Goal: Navigation & Orientation: Understand site structure

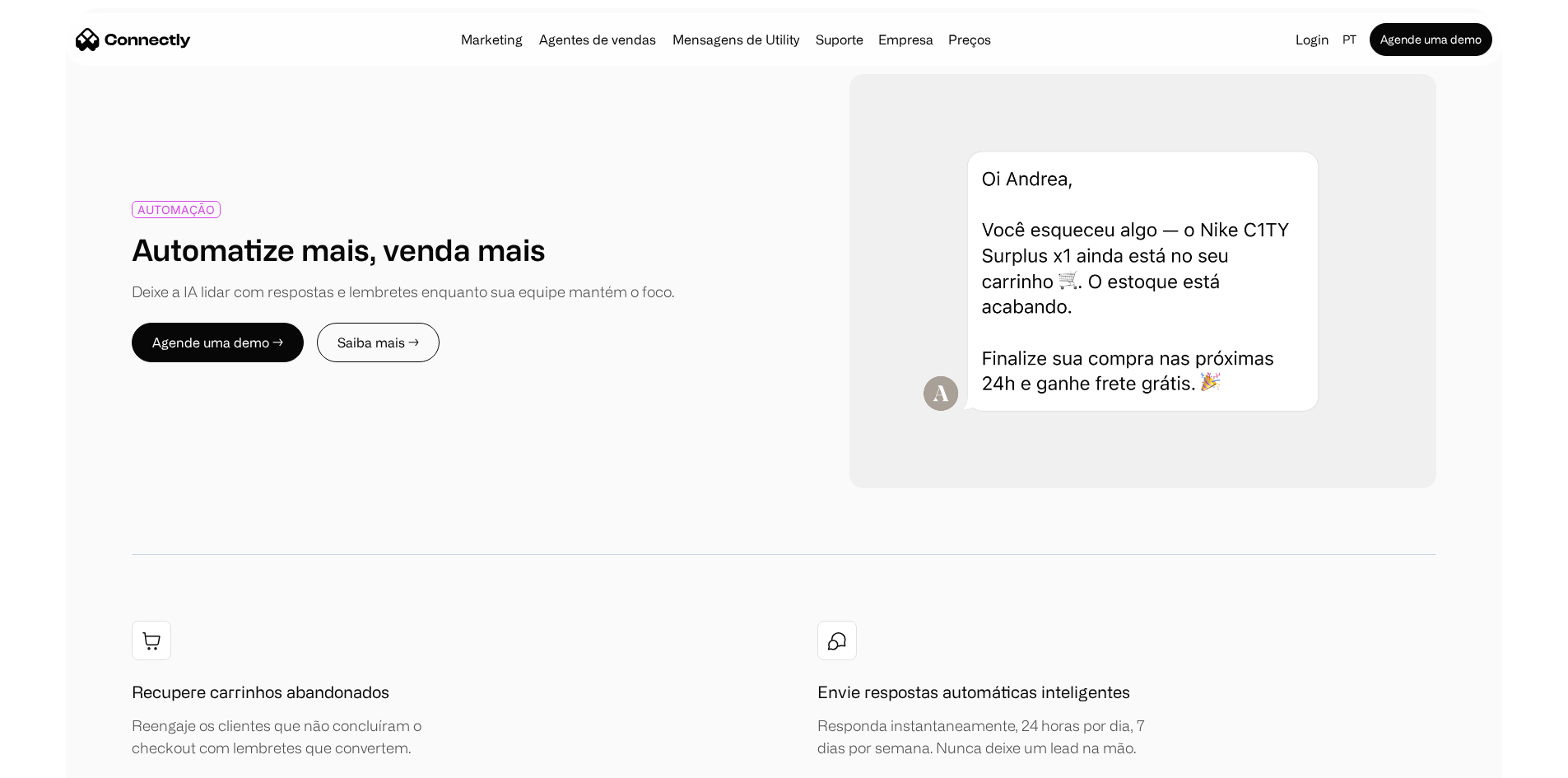
scroll to position [2058, 0]
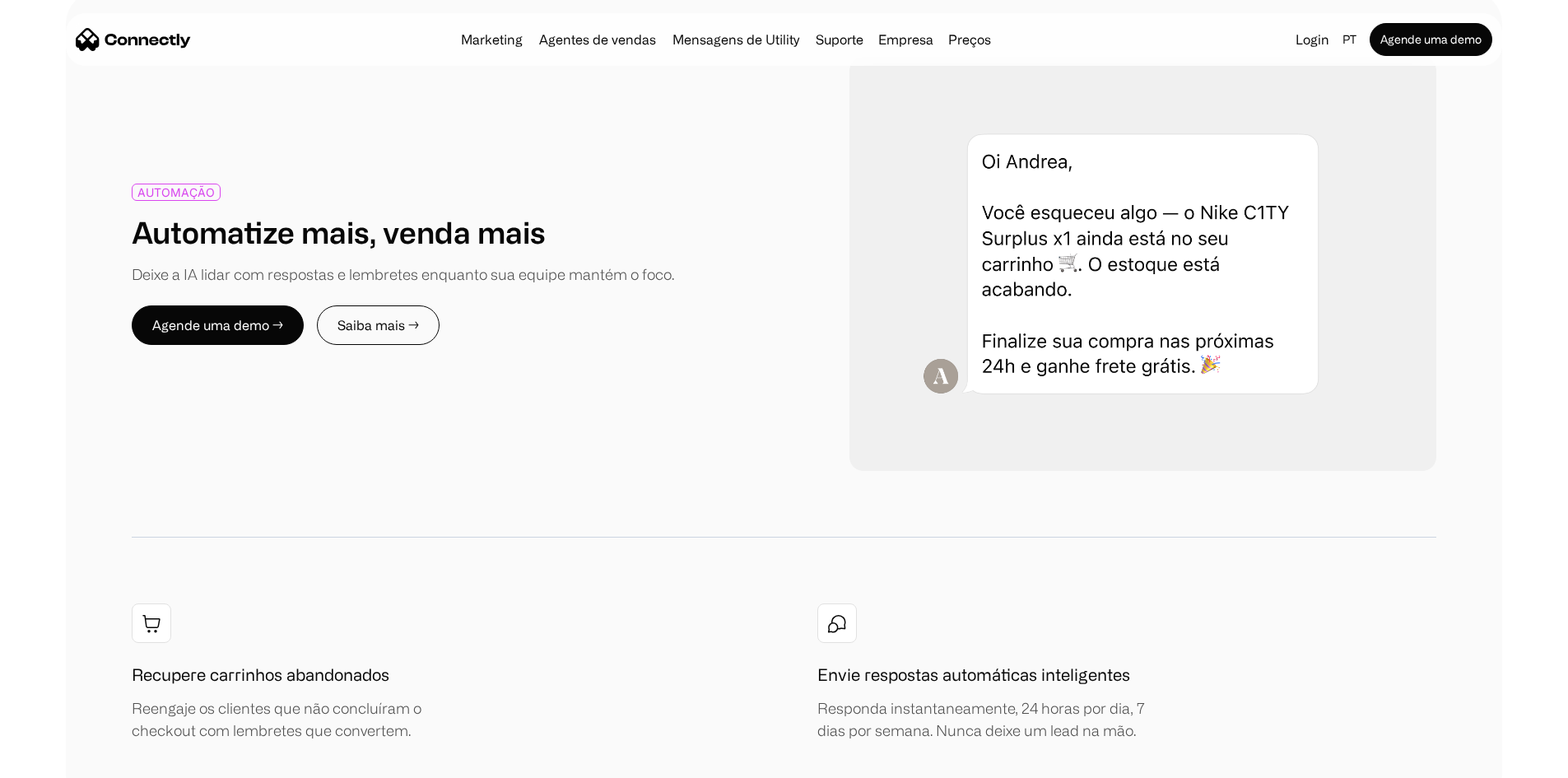
click at [116, 351] on div "AUTOMAÇÃO Automatize mais, venda mais Deixe a IA lidar com respostas e lembrete…" at bounding box center [784, 399] width 1568 height 817
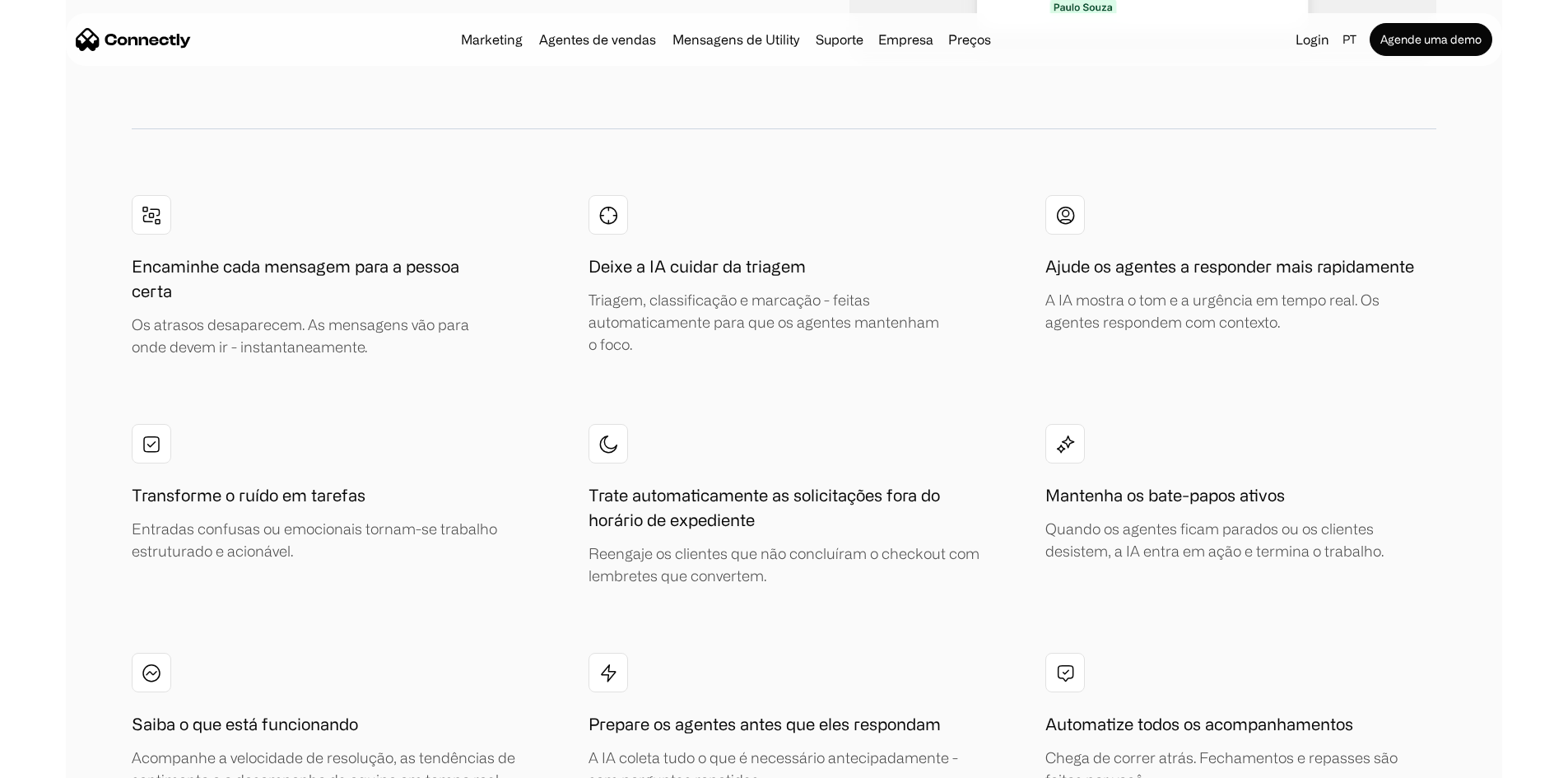
scroll to position [3622, 0]
click at [584, 40] on link "Agentes de vendas" at bounding box center [597, 39] width 130 height 13
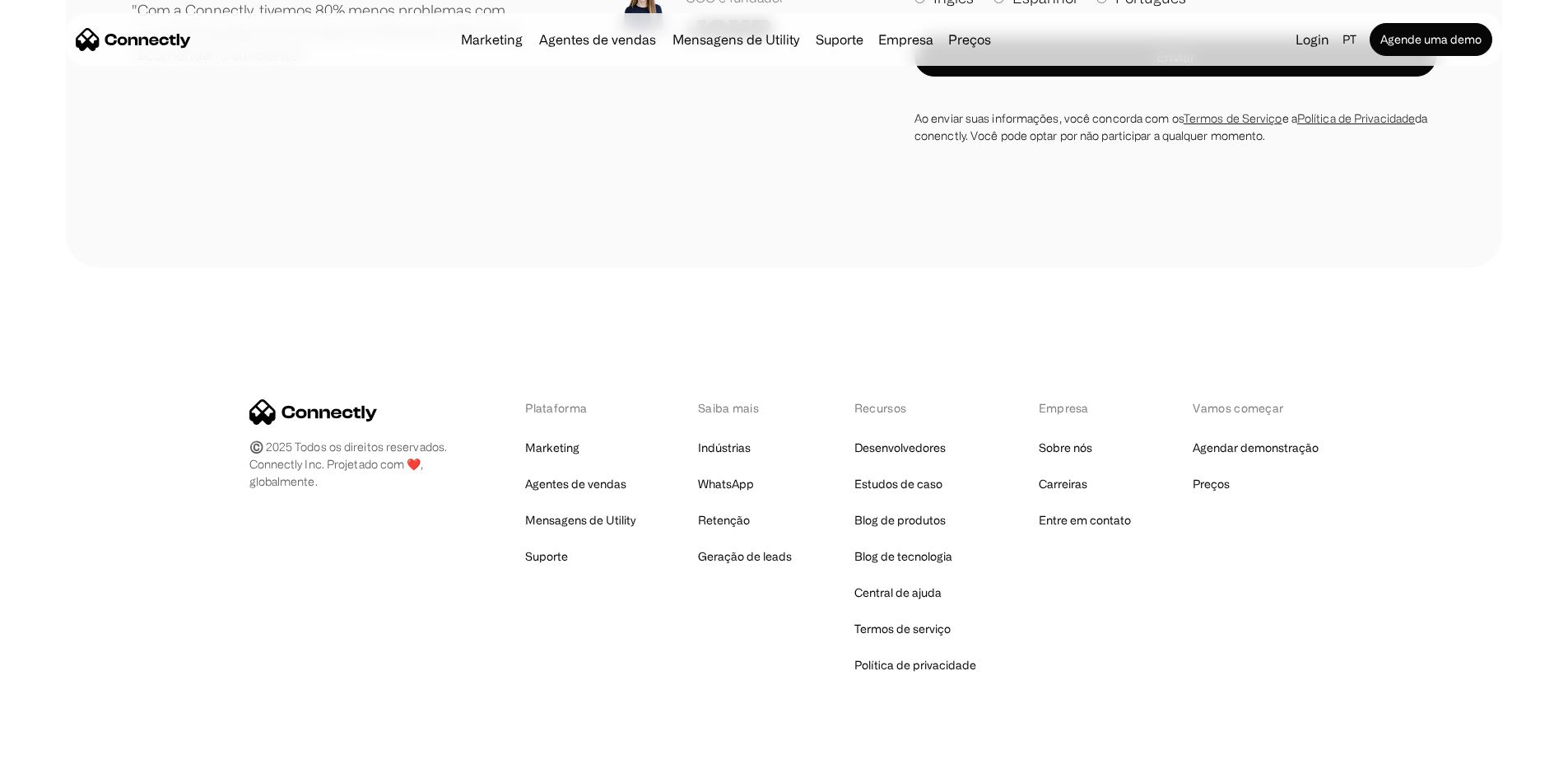
scroll to position [5081, 0]
click at [745, 45] on link "Mensagens de Utility" at bounding box center [736, 39] width 140 height 13
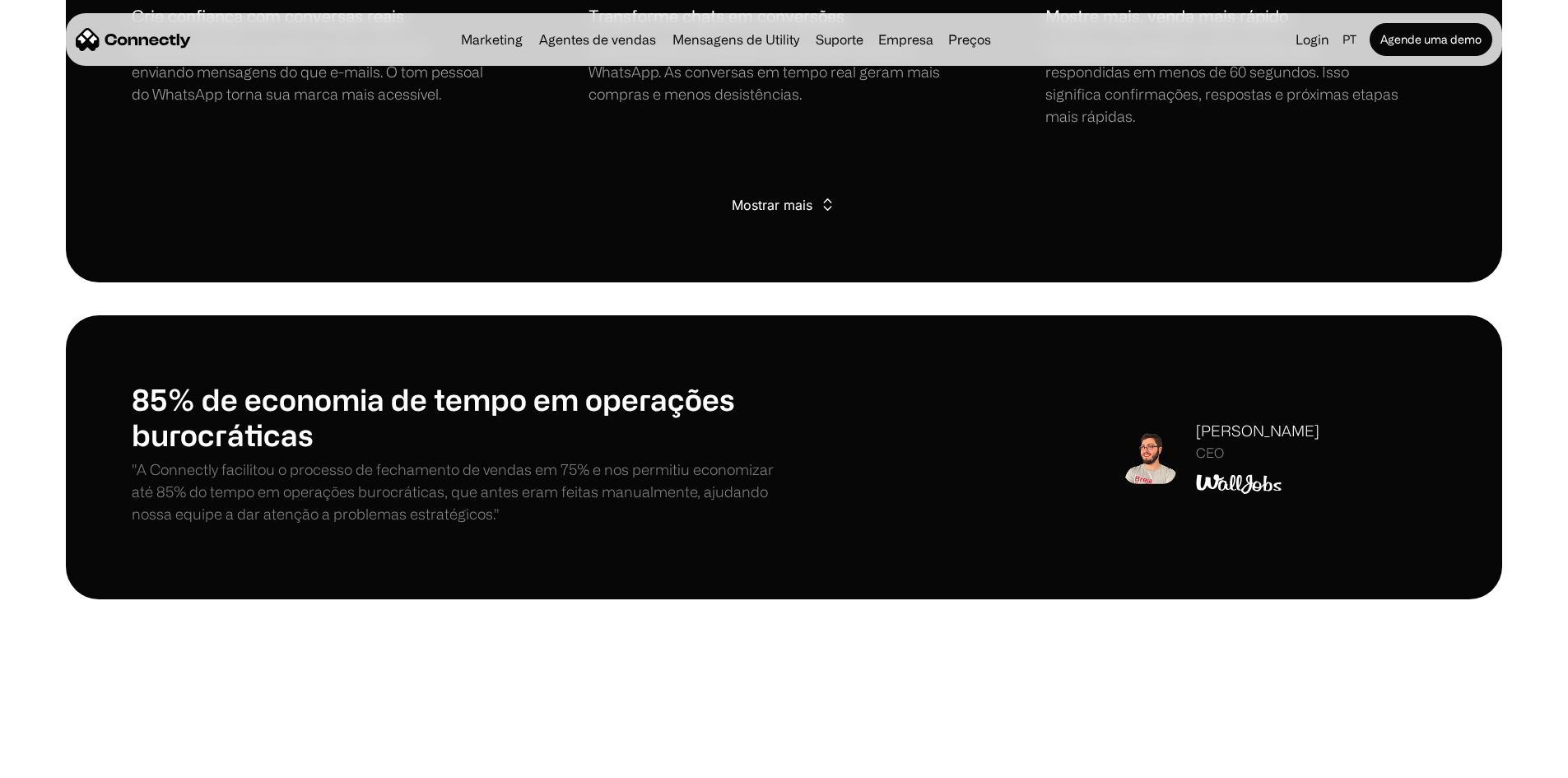
scroll to position [1564, 0]
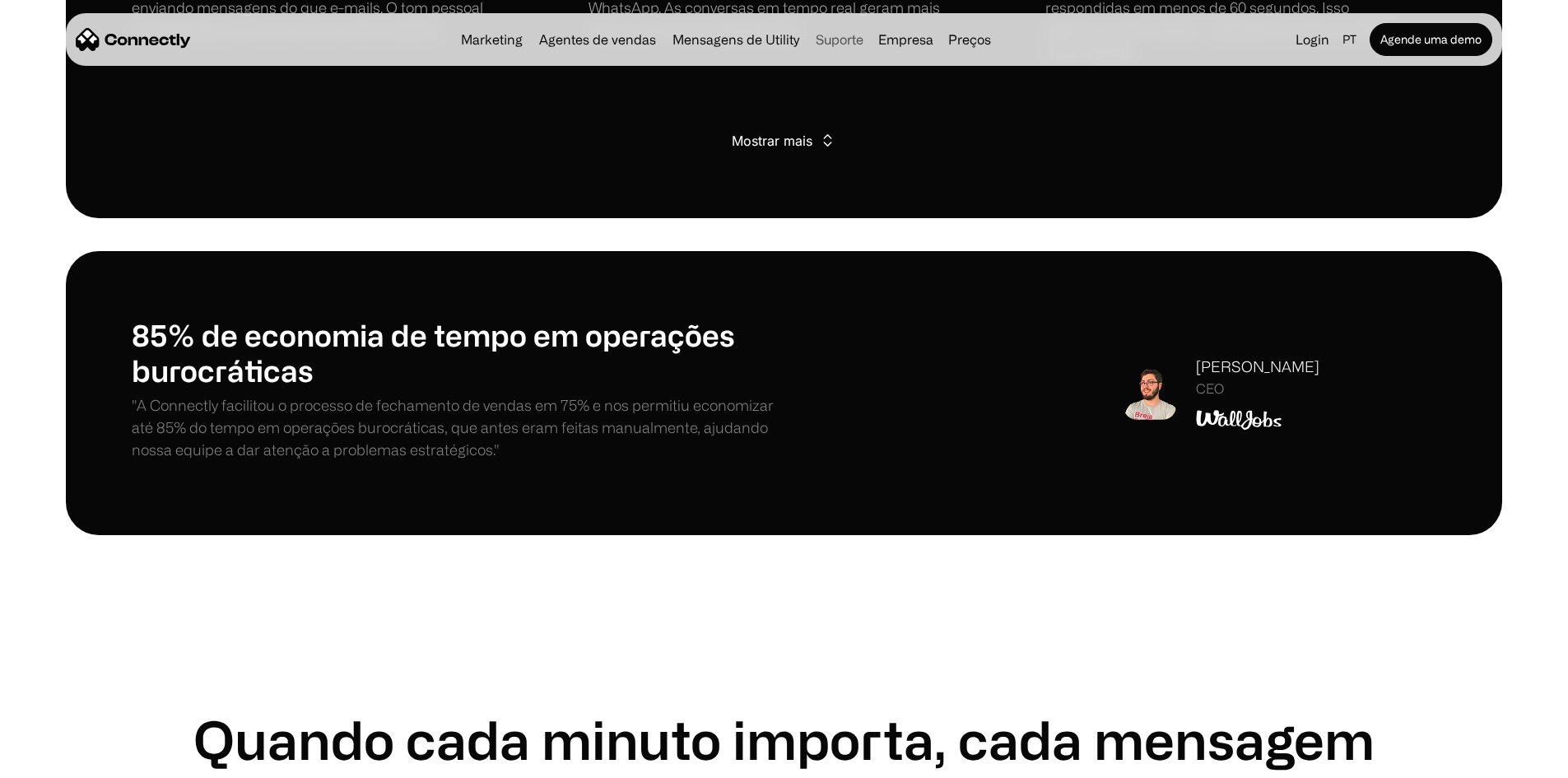
click at [846, 37] on link "Suporte" at bounding box center [839, 39] width 61 height 13
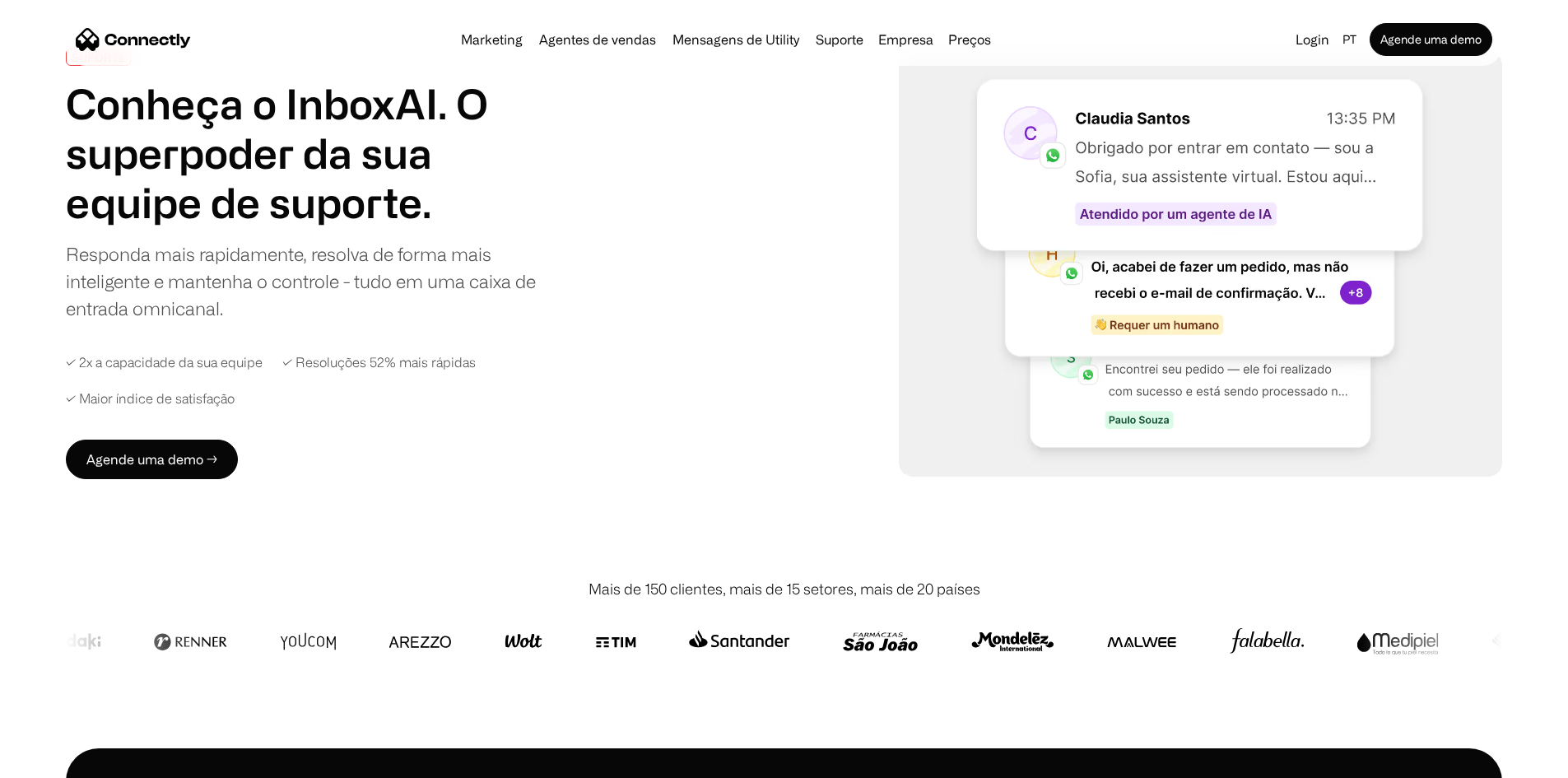
scroll to position [83, 0]
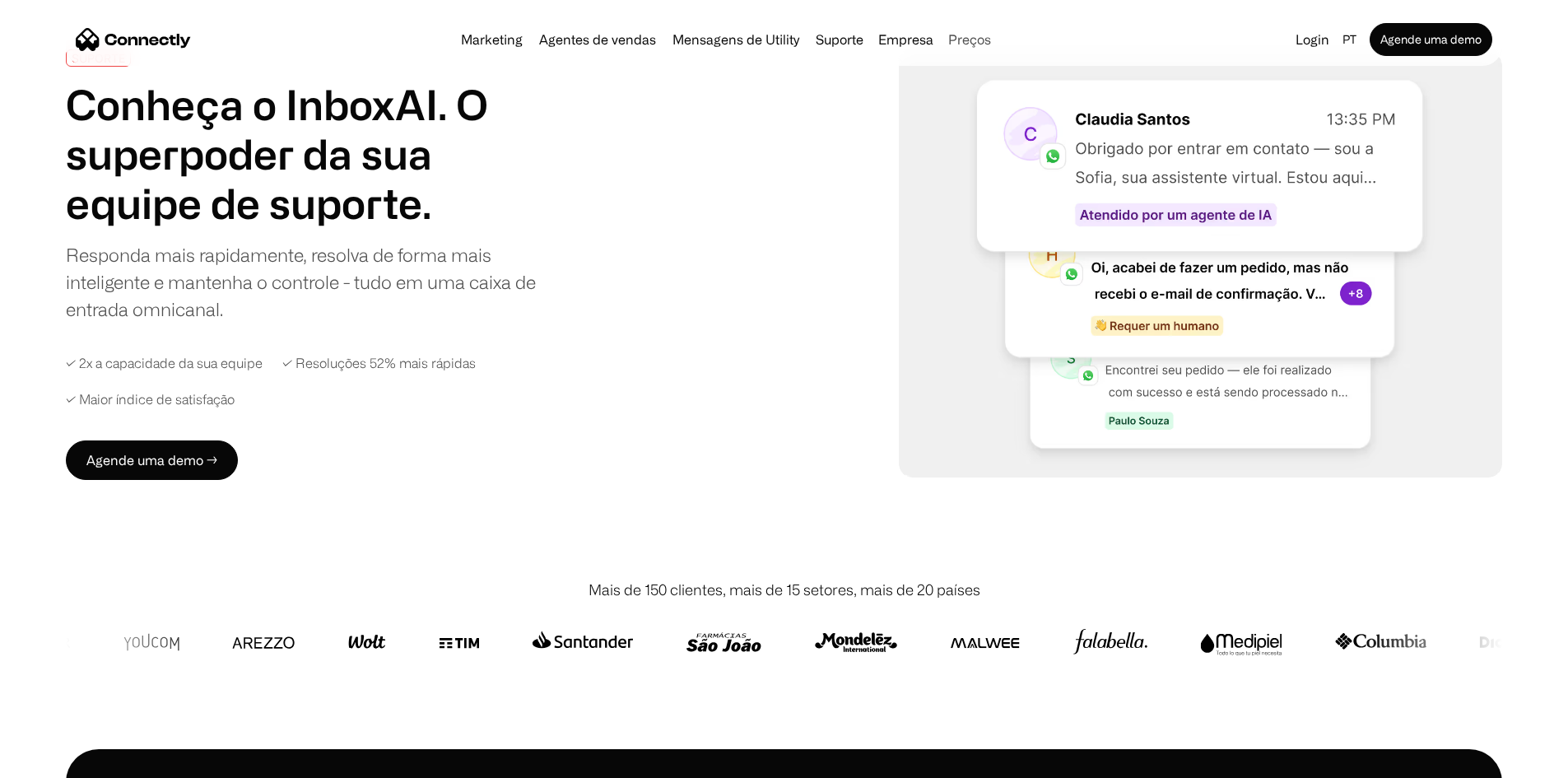
click at [978, 42] on link "Preços" at bounding box center [970, 39] width 56 height 13
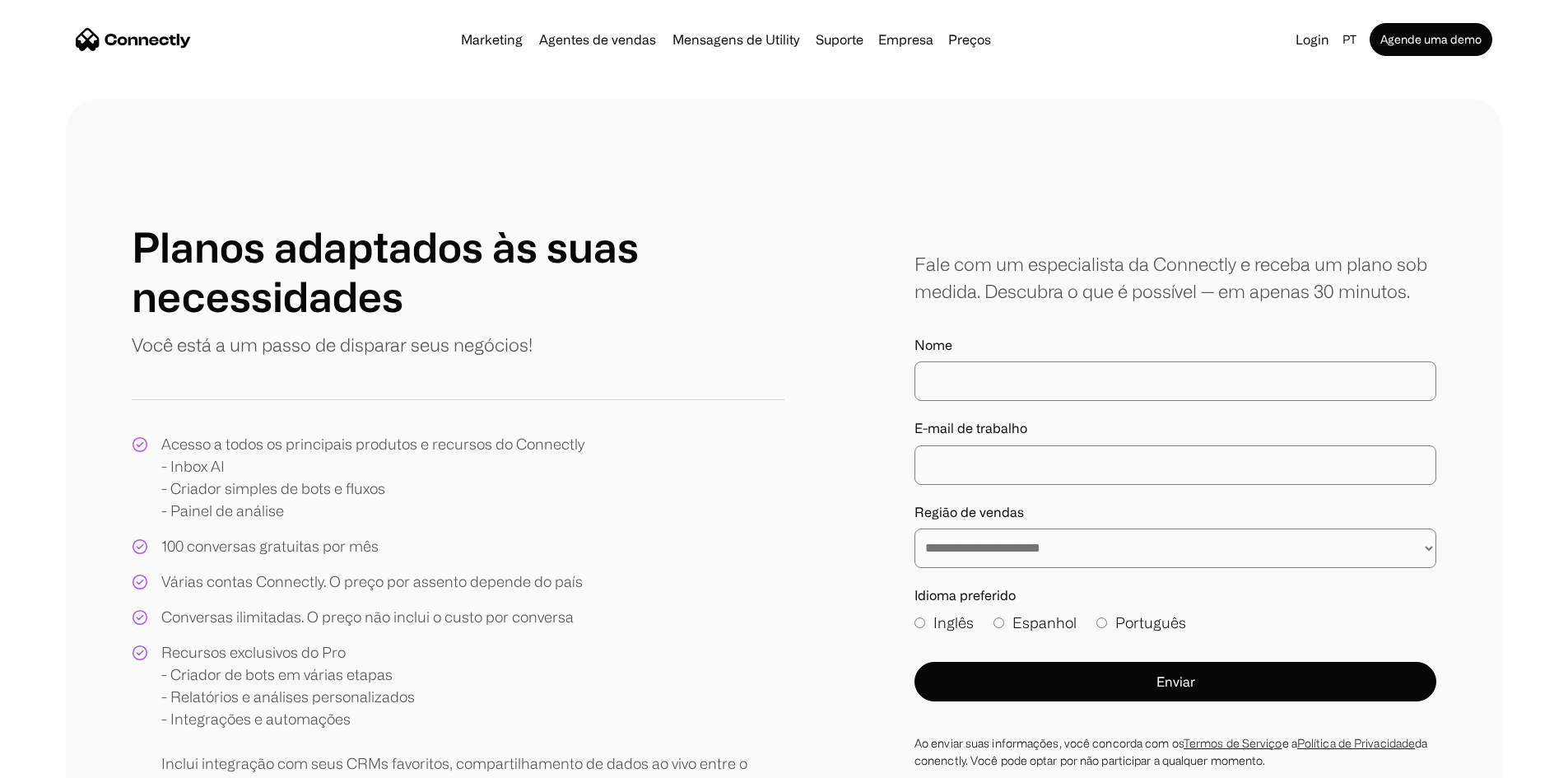
click at [191, 41] on img "home" at bounding box center [134, 39] width 116 height 23
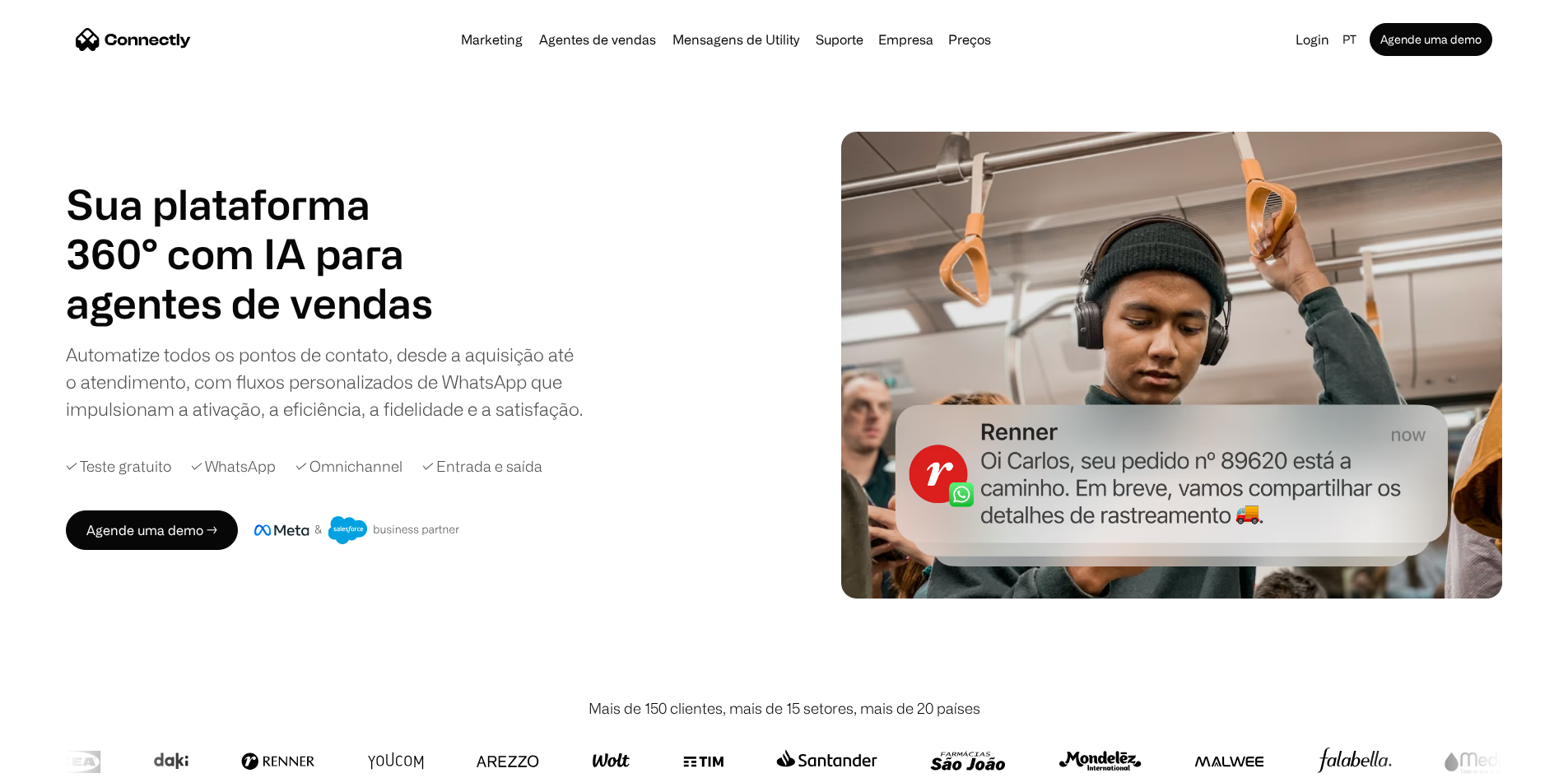
click at [1149, 56] on nav "Marketing Agentes de vendas Mensagens de Utility Suporte Empresa Sobre nós Carr…" at bounding box center [784, 39] width 1416 height 33
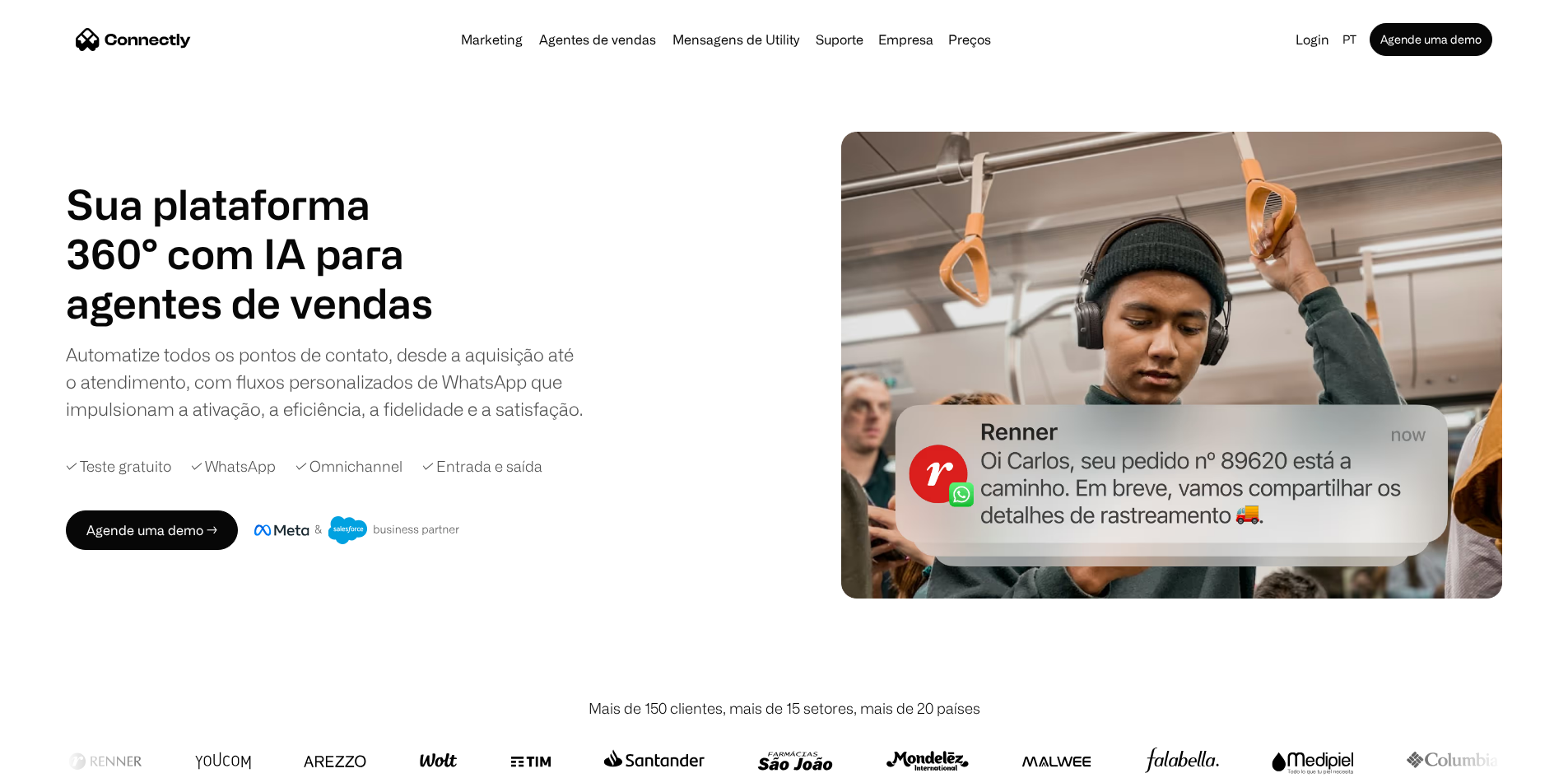
click at [785, 241] on div "Sua plataforma 360° com IA para agentes de vendas suporte utility agentes de ve…" at bounding box center [439, 364] width 747 height 370
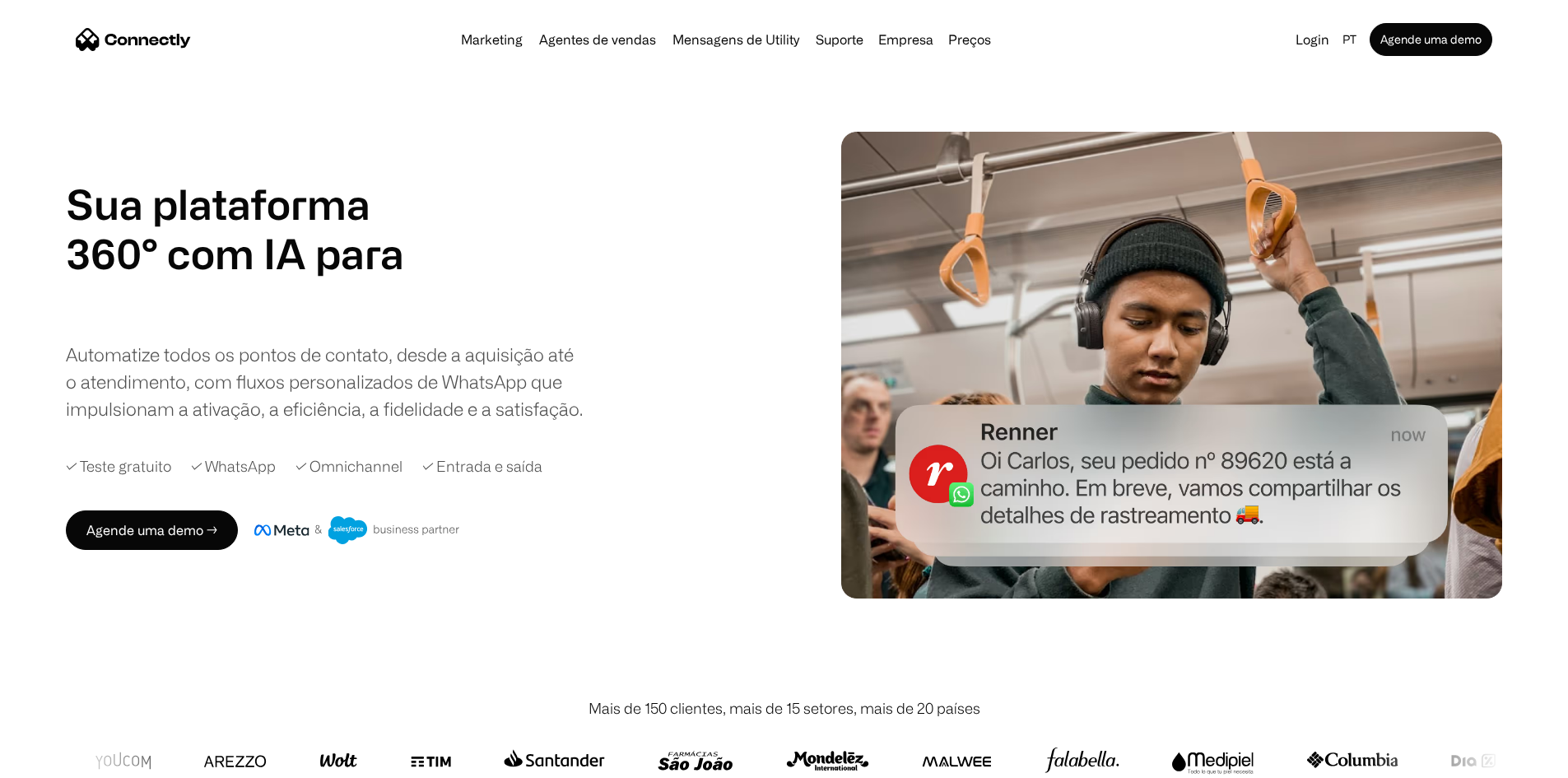
click at [716, 311] on div "Sua plataforma 360° com IA para agentes de vendas suporte utility agentes de ve…" at bounding box center [420, 300] width 709 height 242
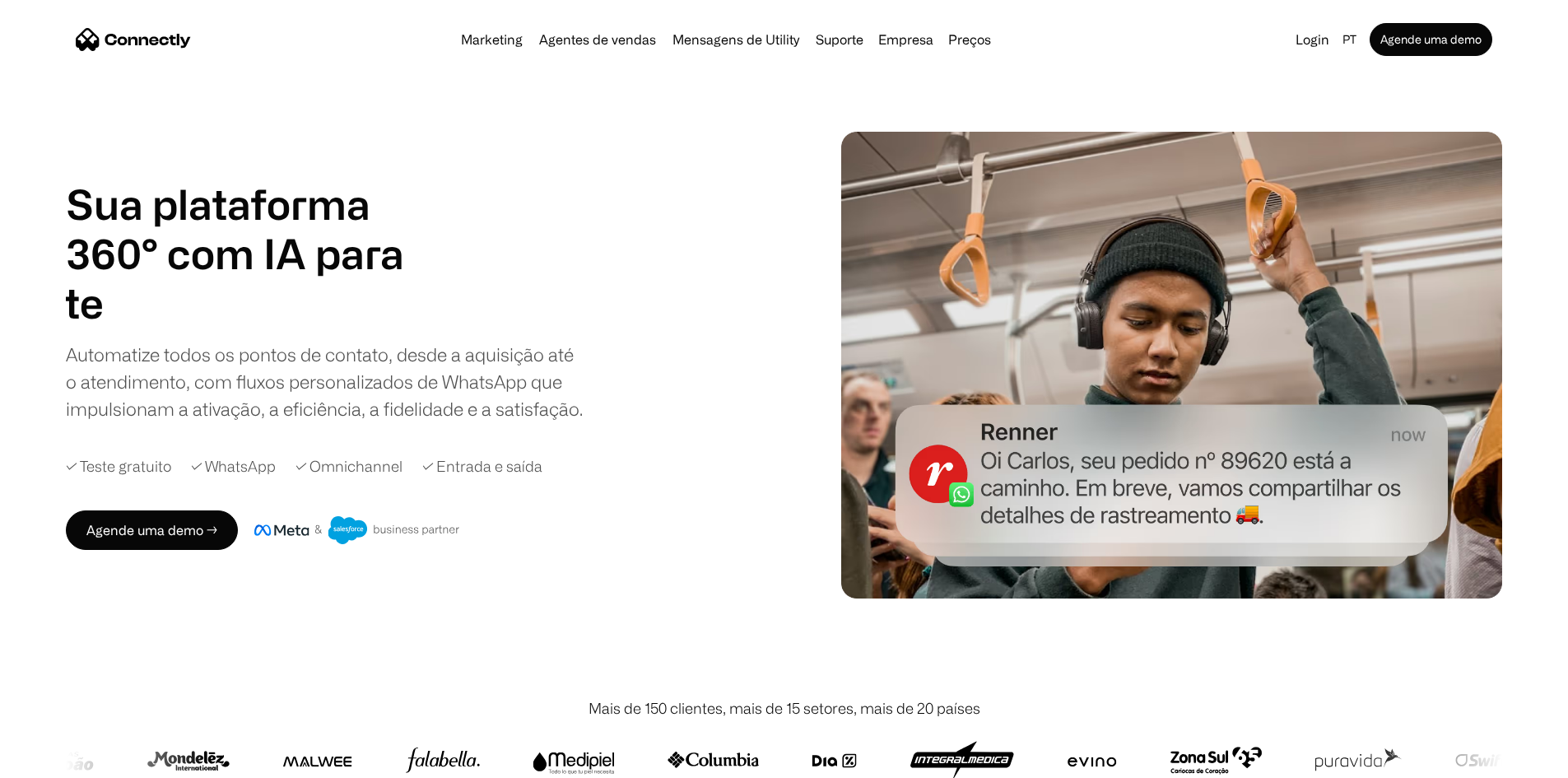
click at [760, 368] on div "Sua plataforma 360° com IA para agentes de vendas suporte utility agentes de ve…" at bounding box center [420, 300] width 709 height 242
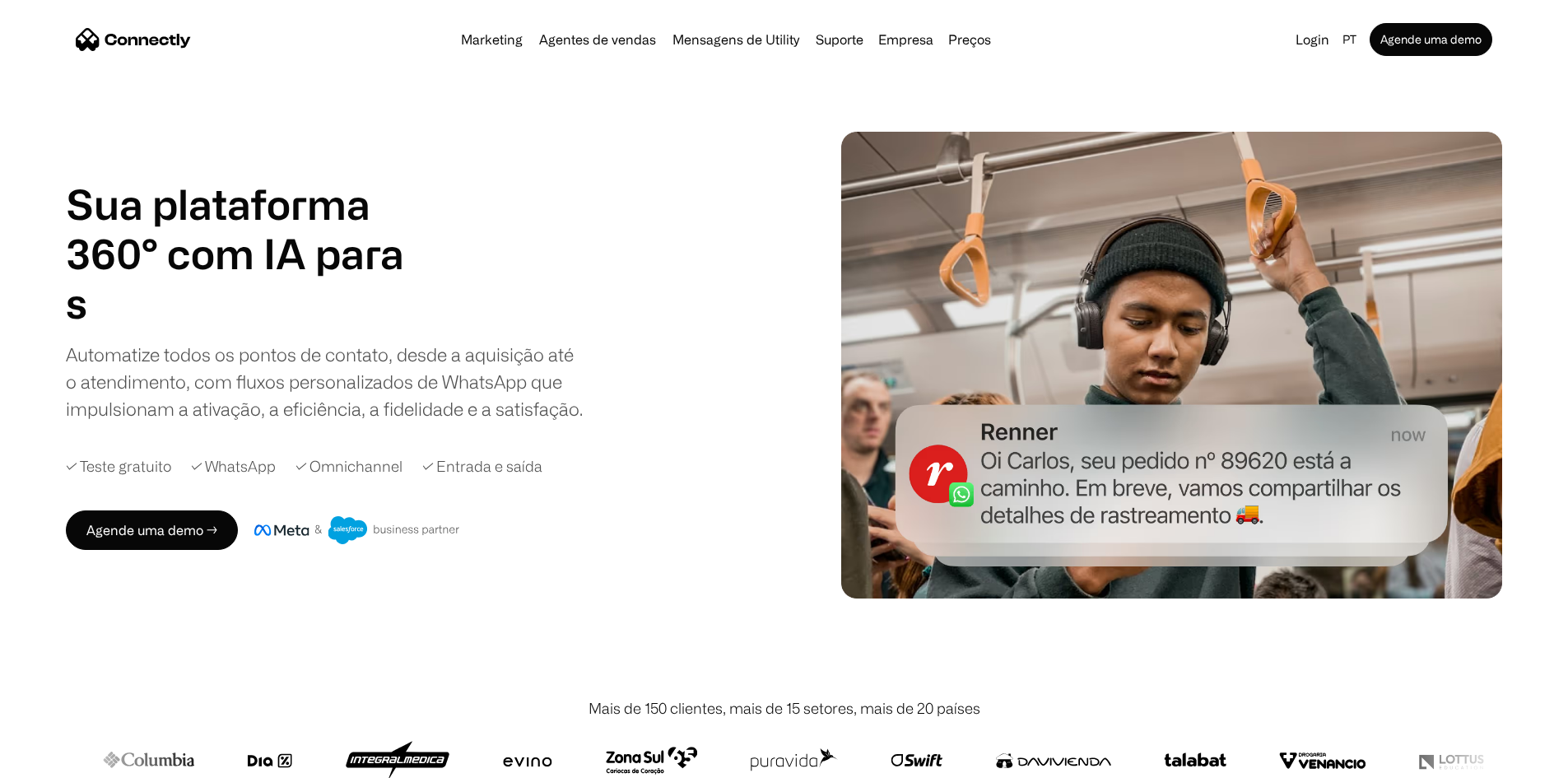
click at [852, 384] on div "Sua plataforma 360° com IA para agentes de vendas suporte utility agentes de ve…" at bounding box center [784, 365] width 1436 height 467
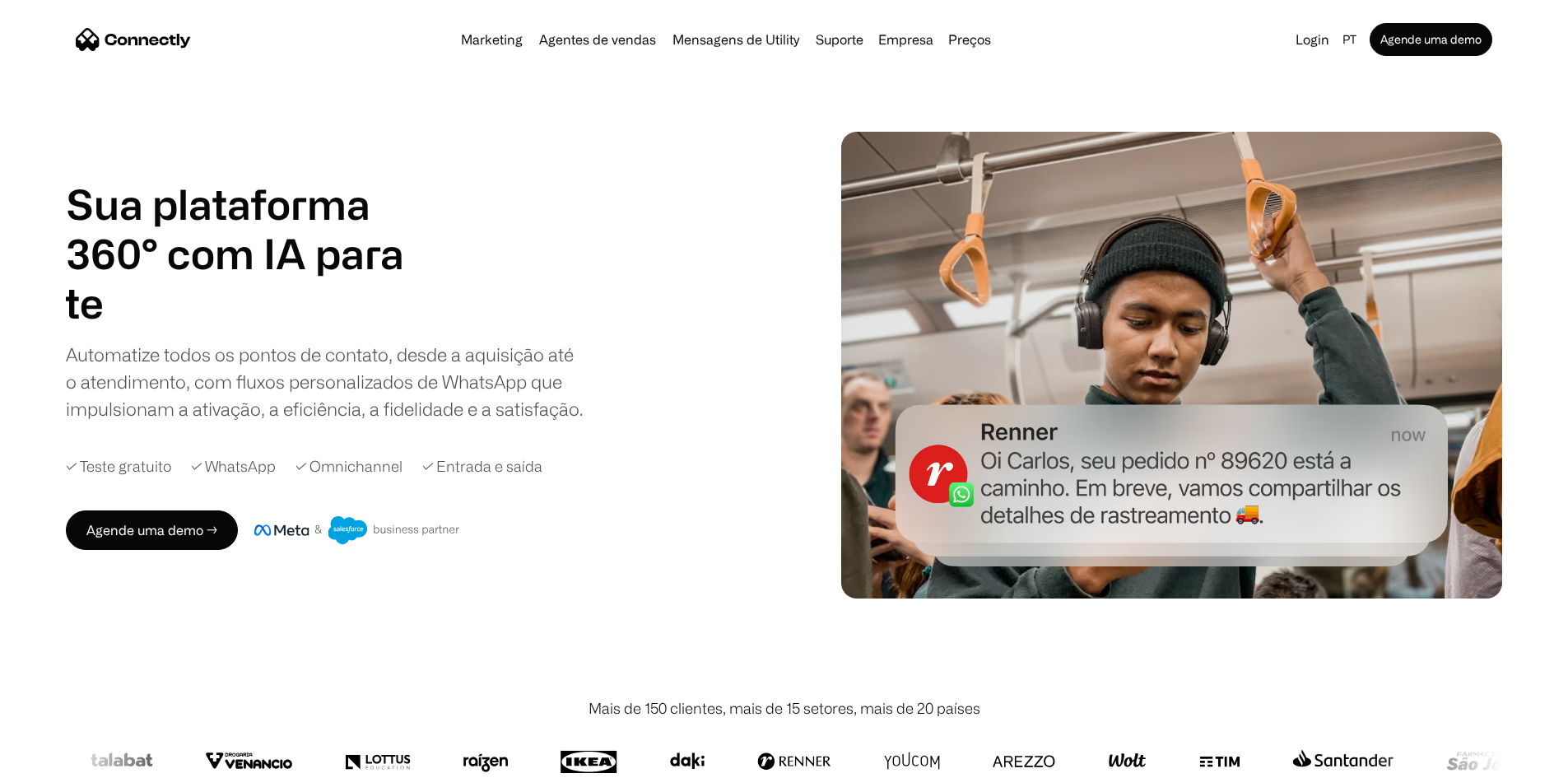
click at [1062, 132] on div "Sua plataforma 360° com IA para agentes de vendas suporte utility agentes de ve…" at bounding box center [784, 365] width 1436 height 467
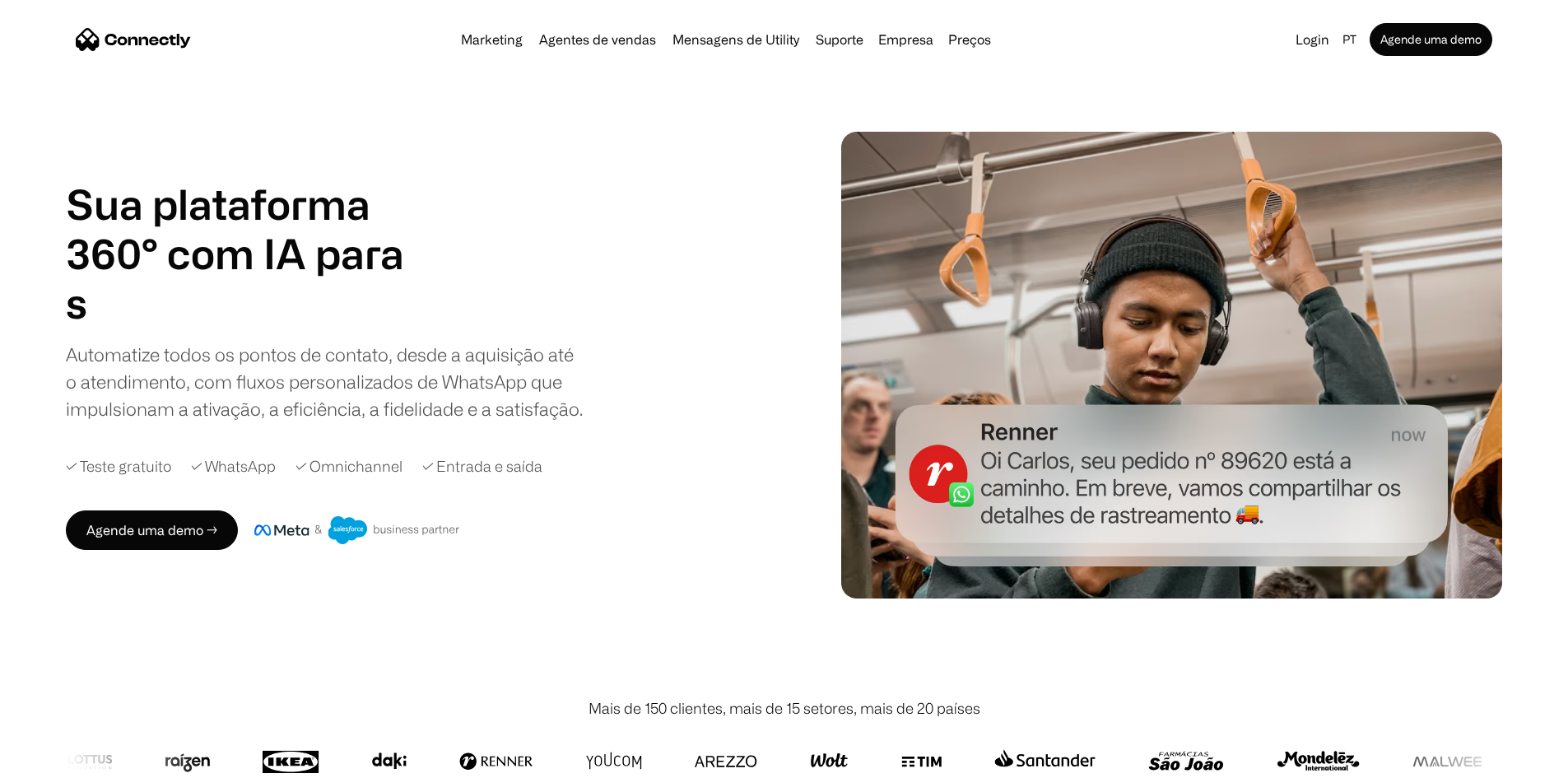
click at [1102, 66] on div "Marketing Agentes de vendas Mensagens de Utility Suporte Empresa Sobre nós Carr…" at bounding box center [784, 39] width 1436 height 53
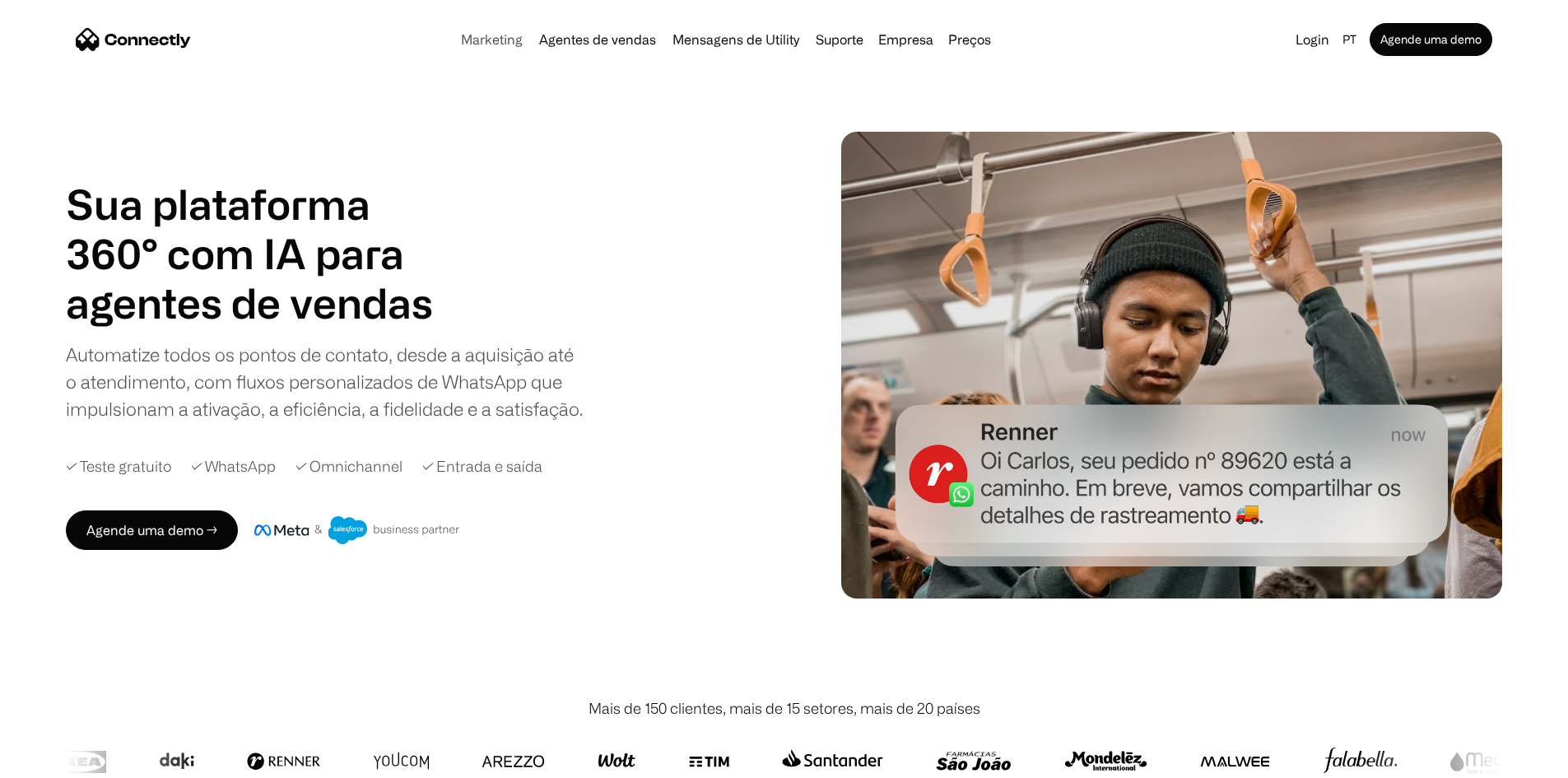
click at [459, 45] on link "Marketing" at bounding box center [492, 39] width 75 height 13
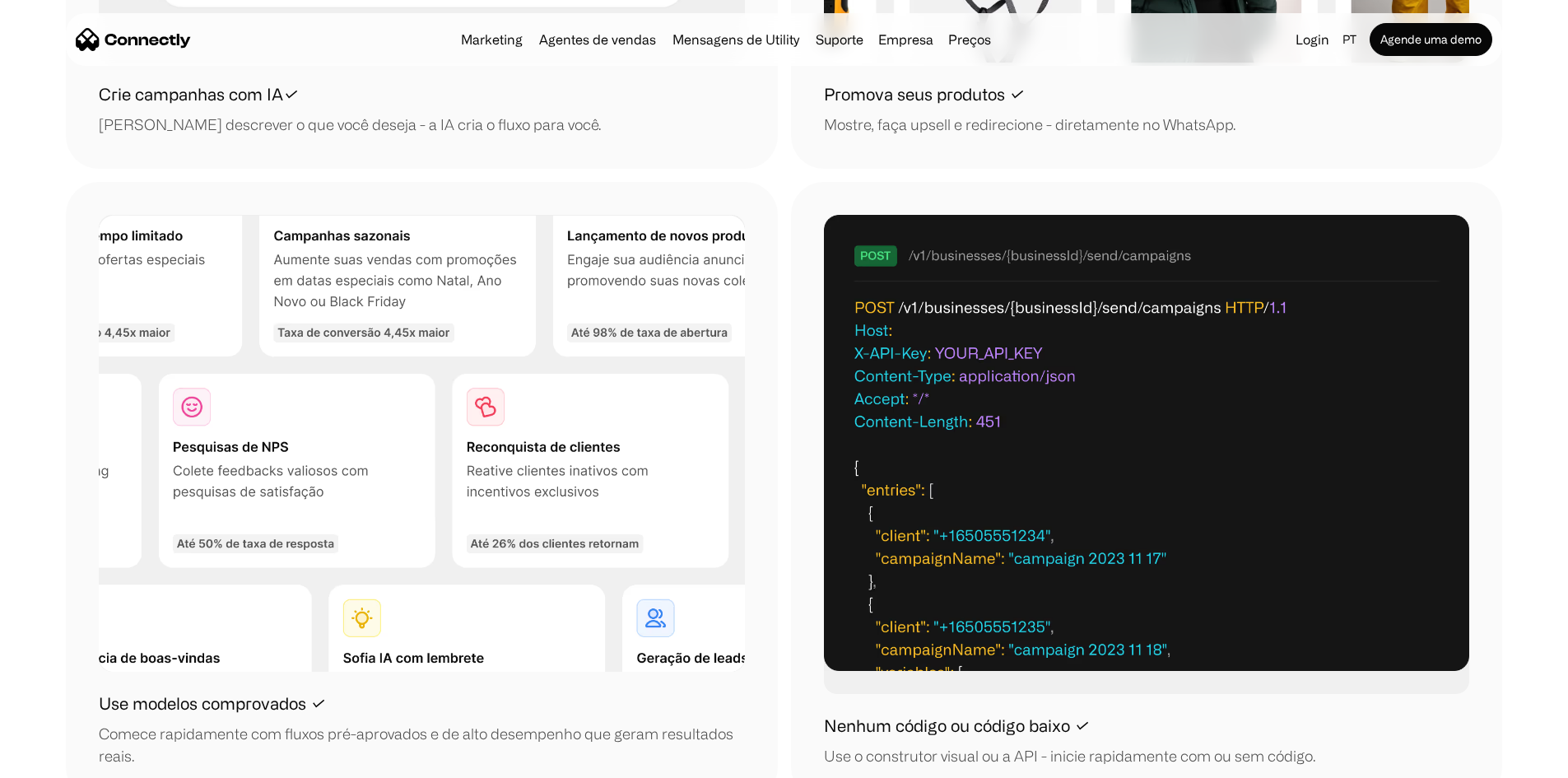
scroll to position [2058, 0]
